Goal: Task Accomplishment & Management: Complete application form

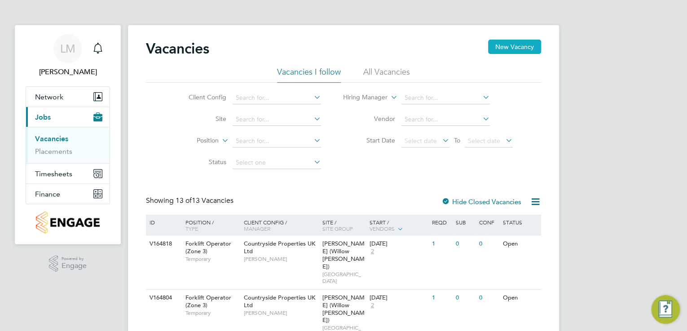
click at [503, 47] on button "New Vacancy" at bounding box center [514, 47] width 53 height 14
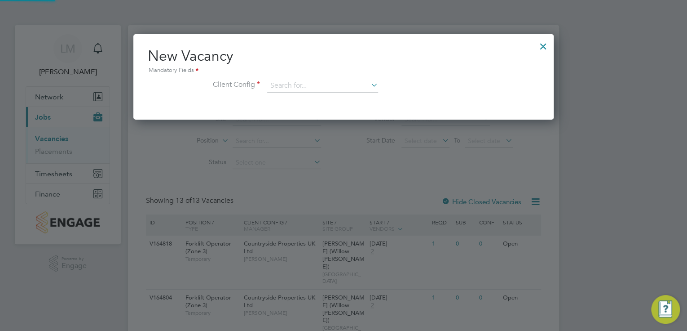
scroll to position [85, 421]
click at [338, 79] on input at bounding box center [322, 85] width 111 height 13
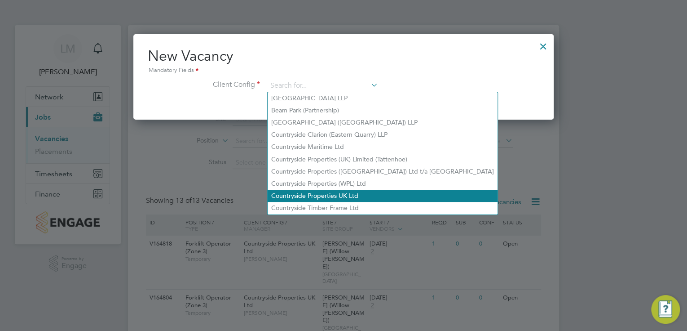
click at [352, 193] on li "Countryside Properties UK Ltd" at bounding box center [383, 196] width 230 height 12
type input "Countryside Properties UK Ltd"
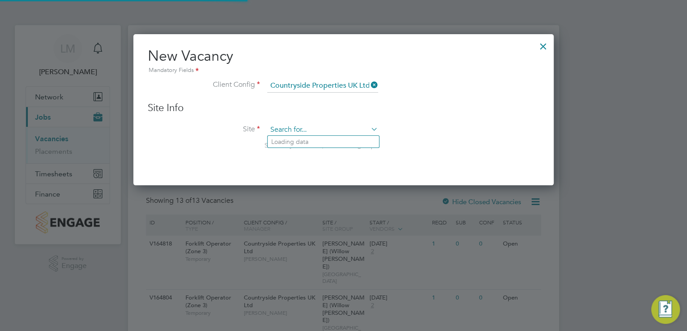
click at [323, 130] on input at bounding box center [322, 129] width 111 height 13
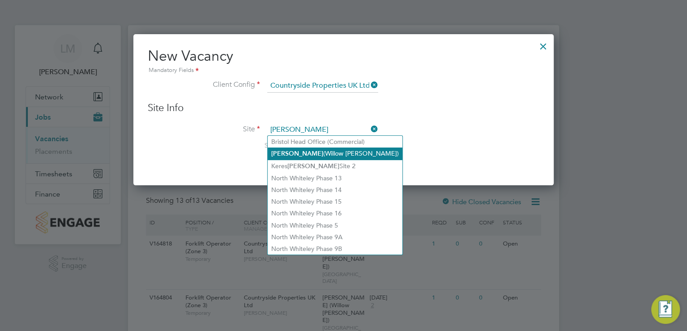
click at [336, 148] on li "[PERSON_NAME] (Willow [PERSON_NAME])" at bounding box center [335, 153] width 135 height 12
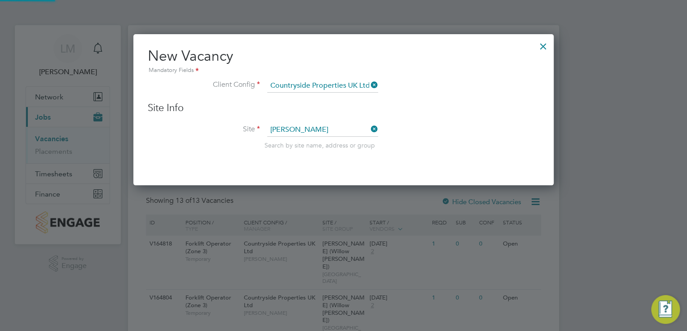
type input "[PERSON_NAME] (Willow [PERSON_NAME])"
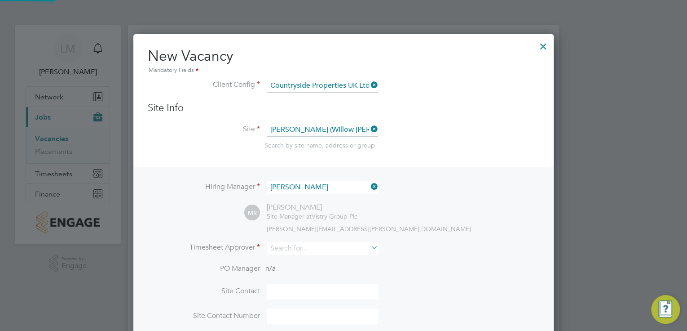
scroll to position [374, 421]
click at [332, 188] on input at bounding box center [322, 187] width 111 height 13
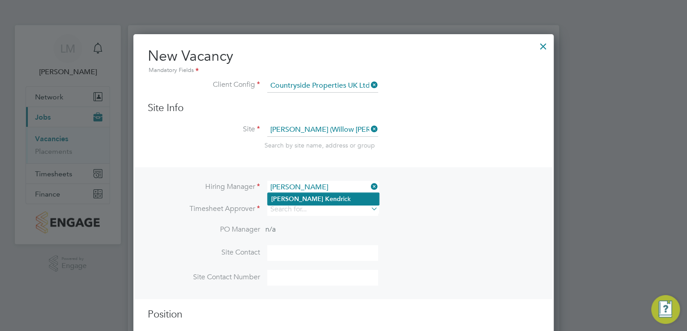
click at [327, 201] on li "[PERSON_NAME] ick" at bounding box center [323, 199] width 111 height 12
type input "[PERSON_NAME]"
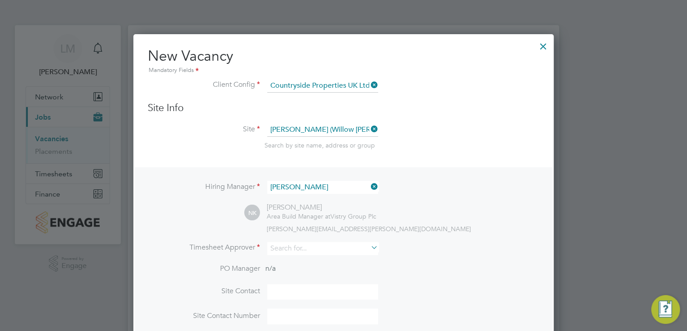
click at [296, 239] on div "Hiring Manager [PERSON_NAME] NK [PERSON_NAME] Area Build Manager at Vistry Grou…" at bounding box center [343, 252] width 419 height 170
click at [297, 244] on input at bounding box center [322, 248] width 111 height 13
type input "a"
type input "[PERSON_NAME]"
click at [342, 267] on li "PO Manager n/a" at bounding box center [344, 274] width 392 height 20
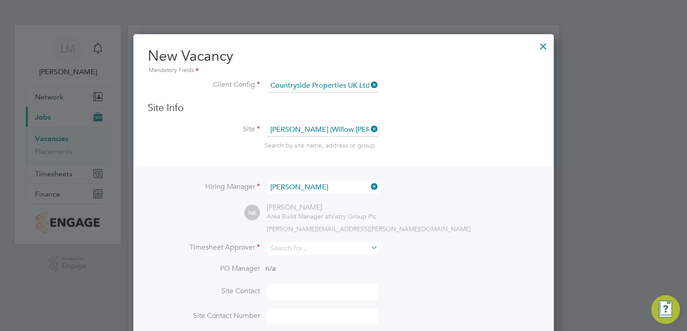
click at [340, 264] on li "PO Manager n/a" at bounding box center [344, 274] width 392 height 20
click at [327, 247] on input at bounding box center [322, 248] width 111 height 13
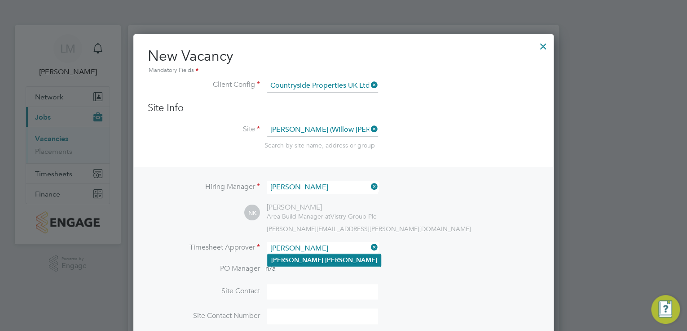
click at [315, 257] on li "[PERSON_NAME]" at bounding box center [324, 260] width 113 height 12
type input "[PERSON_NAME]"
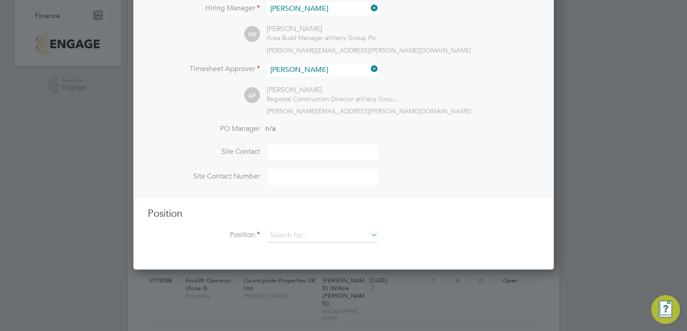
scroll to position [180, 0]
click at [321, 155] on input at bounding box center [322, 151] width 111 height 16
type input "[PERSON_NAME]"
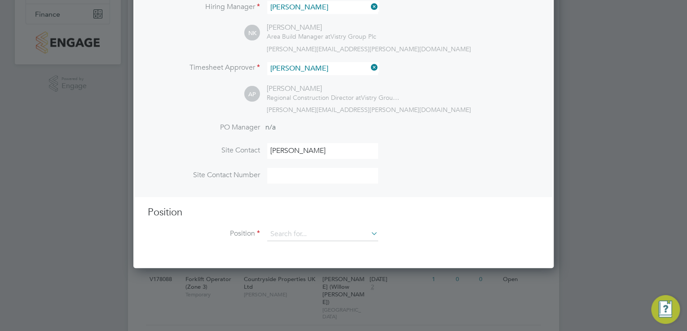
type input "07541632042"
type input "fork"
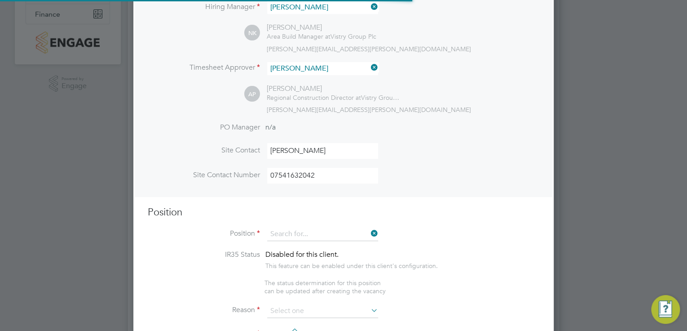
scroll to position [413, 421]
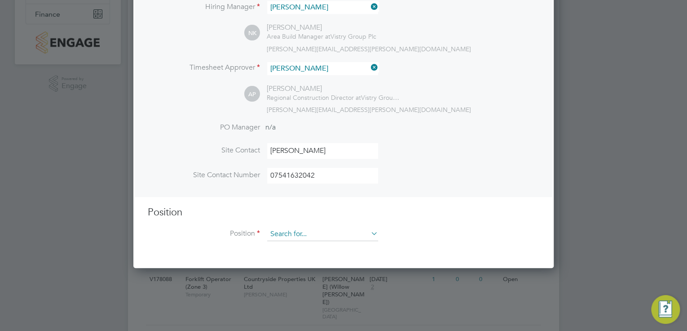
click at [321, 227] on input at bounding box center [322, 233] width 111 height 13
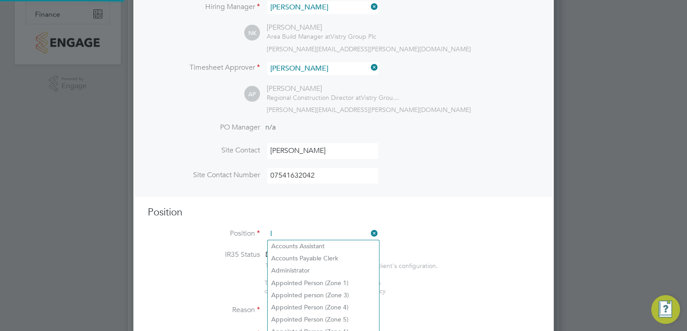
scroll to position [1280, 421]
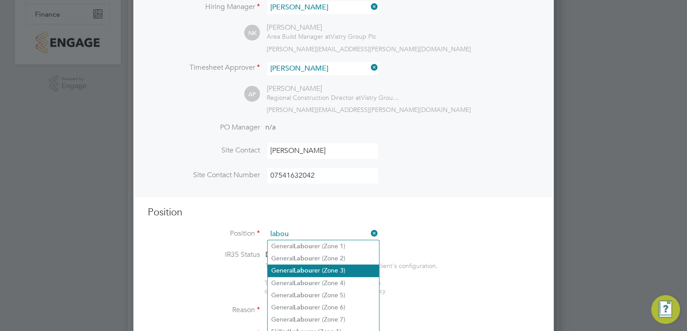
click at [358, 268] on li "General Labou rer (Zone 3)" at bounding box center [323, 270] width 111 height 12
type input "General Labourer (Zone 3)"
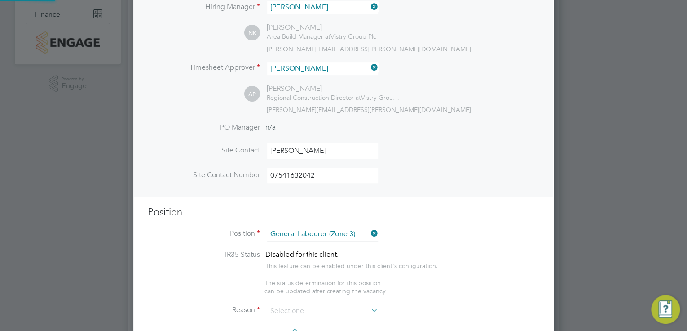
type textarea "- General labouring duties - Supporting the trades on site - Moving materials a…"
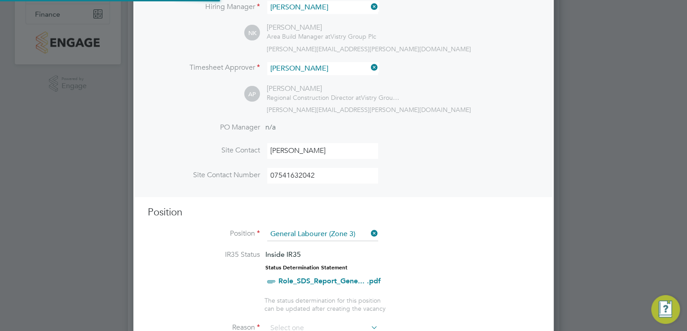
scroll to position [1282, 421]
click at [455, 206] on h3 "Position" at bounding box center [344, 212] width 392 height 13
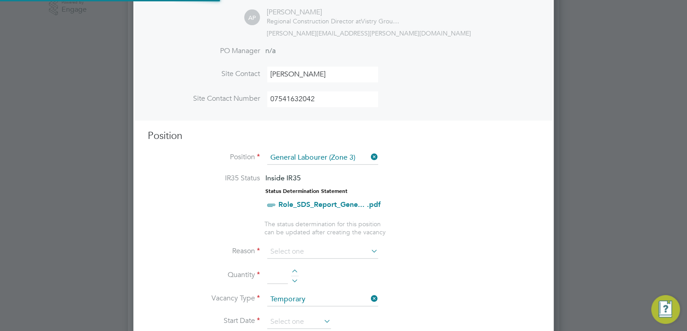
scroll to position [359, 0]
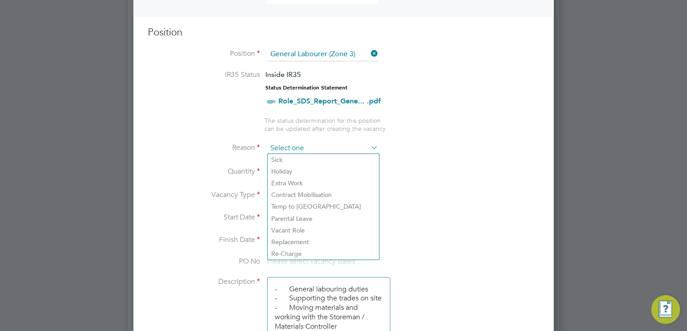
click at [321, 146] on input at bounding box center [322, 148] width 111 height 13
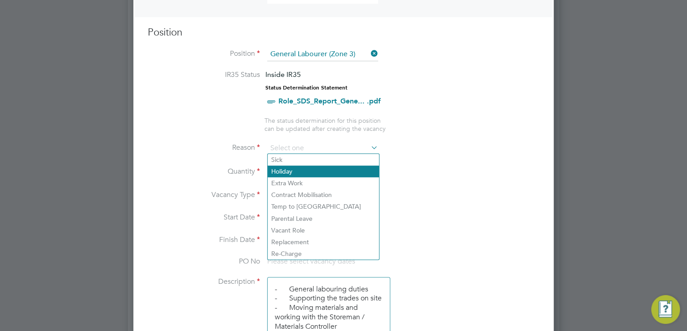
click at [318, 175] on li "Holiday" at bounding box center [323, 171] width 111 height 12
type input "Holiday"
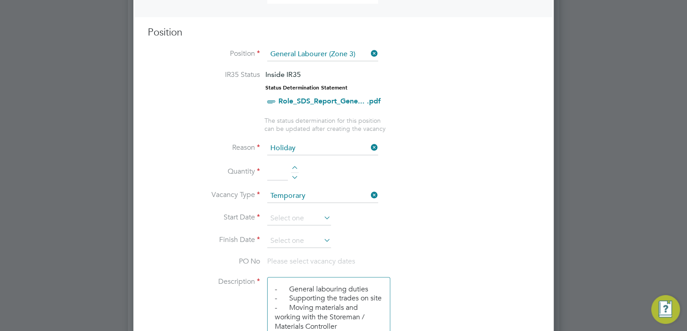
scroll to position [395, 0]
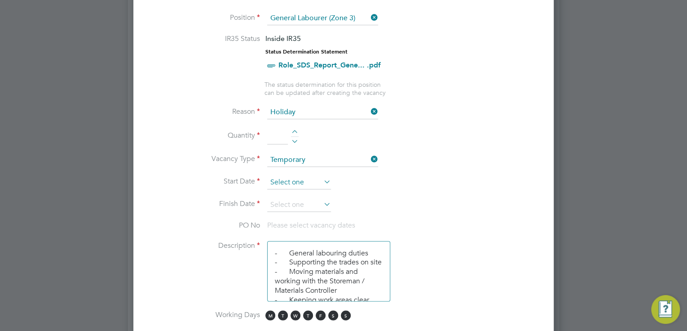
click at [308, 180] on input at bounding box center [299, 182] width 64 height 13
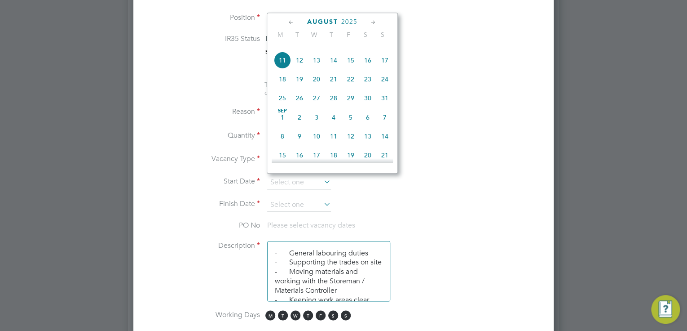
scroll to position [349, 0]
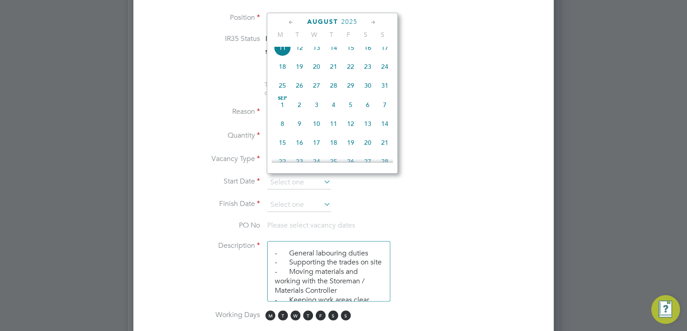
click at [283, 132] on span "8" at bounding box center [282, 123] width 17 height 17
type input "[DATE]"
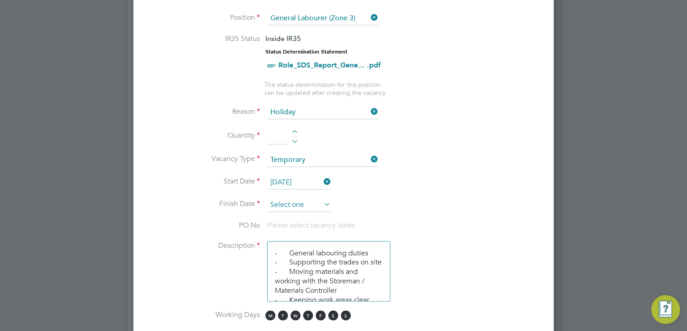
click at [297, 205] on input at bounding box center [299, 204] width 64 height 13
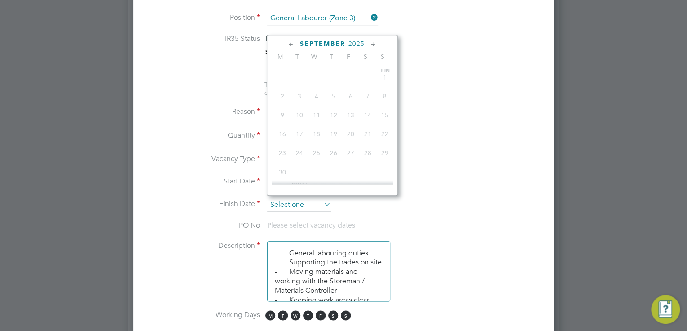
scroll to position [293, 0]
click at [349, 112] on span "12" at bounding box center [350, 106] width 17 height 17
type input "[DATE]"
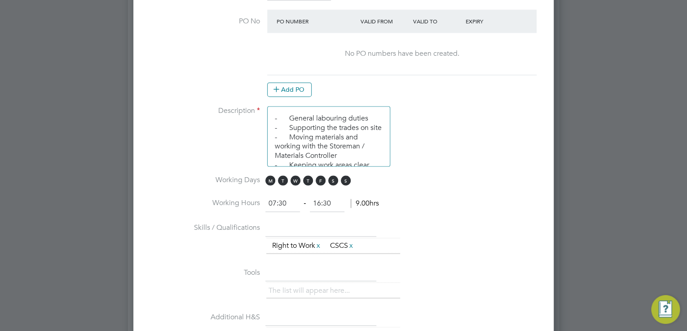
scroll to position [0, 0]
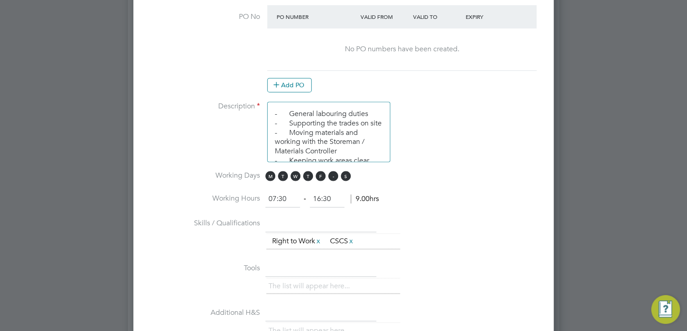
click at [331, 172] on span "S" at bounding box center [333, 176] width 10 height 10
click at [341, 172] on span "S" at bounding box center [346, 176] width 10 height 10
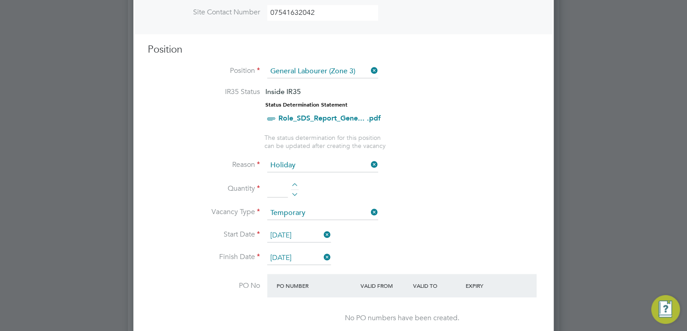
click at [292, 184] on div at bounding box center [295, 186] width 8 height 6
type input "1"
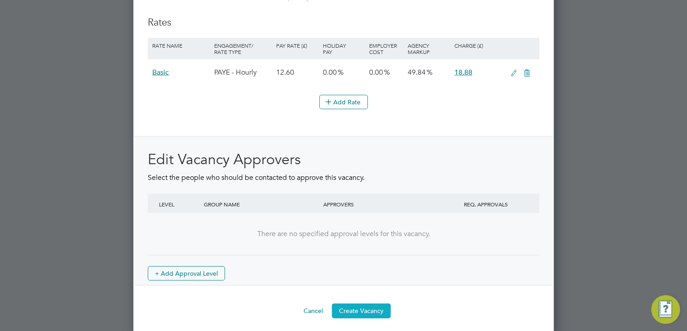
click at [368, 303] on button "Create Vacancy" at bounding box center [361, 310] width 59 height 14
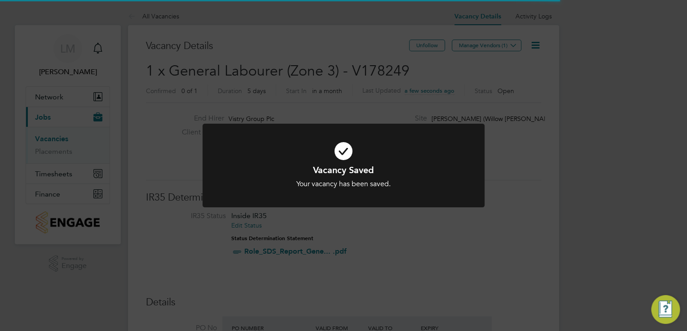
click at [394, 178] on div "Vacancy Saved Your vacancy has been saved. Cancel Okay" at bounding box center [344, 176] width 234 height 25
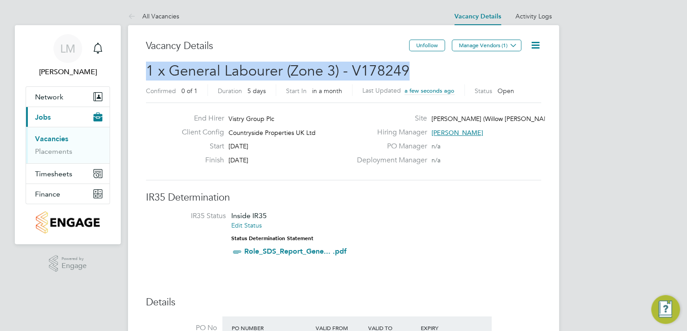
drag, startPoint x: 404, startPoint y: 75, endPoint x: 150, endPoint y: 68, distance: 254.8
click at [150, 68] on span "1 x General Labourer (Zone 3) - V178249" at bounding box center [278, 71] width 264 height 18
copy span "1 x General Labourer (Zone 3) - V178249"
click at [492, 43] on button "Manage Vendors (1)" at bounding box center [487, 46] width 70 height 12
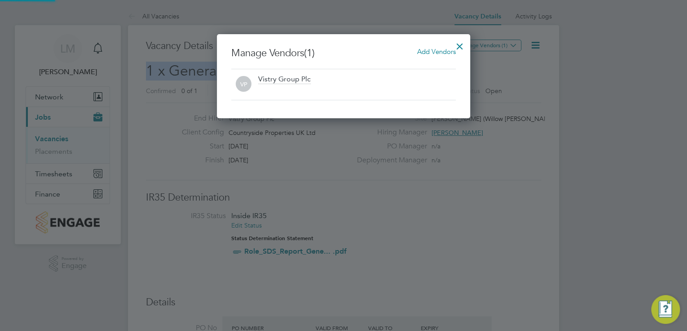
scroll to position [84, 254]
click at [422, 50] on span "Add Vendors" at bounding box center [436, 51] width 39 height 9
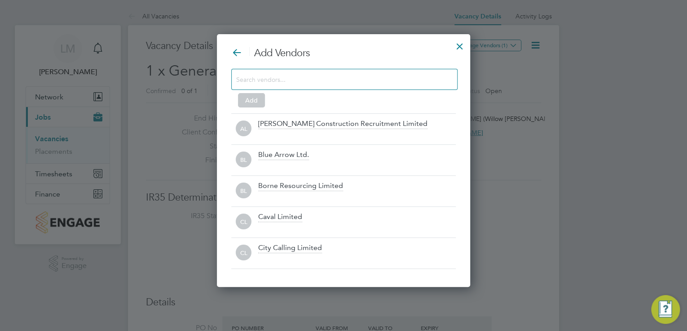
click at [332, 77] on input at bounding box center [337, 79] width 202 height 12
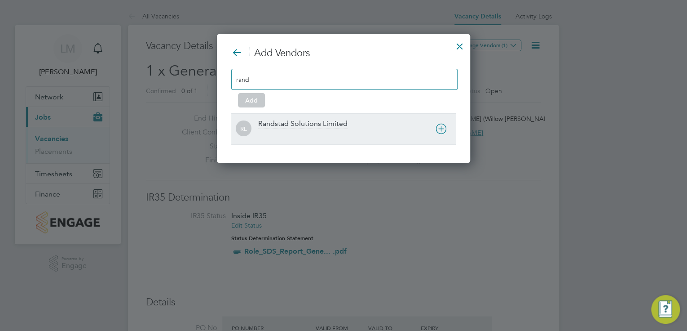
type input "rand"
click at [328, 140] on div "RL Randstad Solutions Limited" at bounding box center [343, 128] width 225 height 31
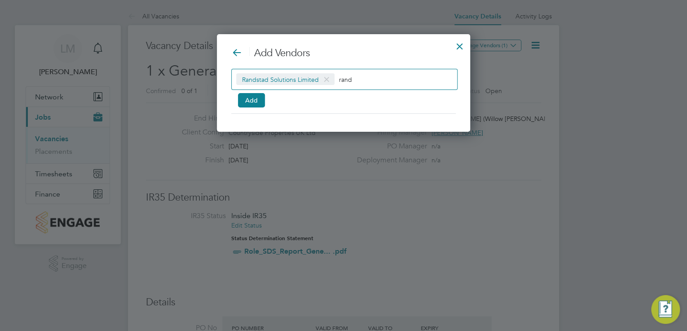
scroll to position [97, 254]
click at [257, 103] on button "Add" at bounding box center [251, 100] width 27 height 14
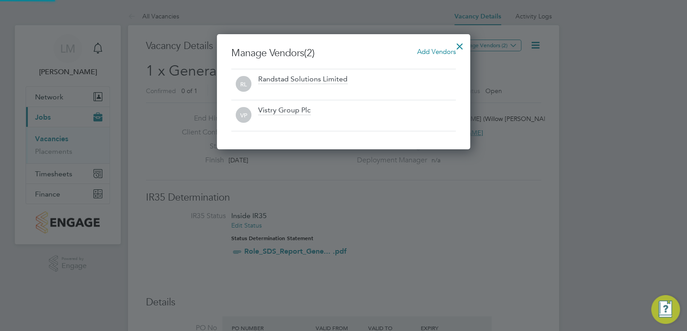
click at [460, 42] on div at bounding box center [460, 44] width 16 height 16
